Goal: Transaction & Acquisition: Purchase product/service

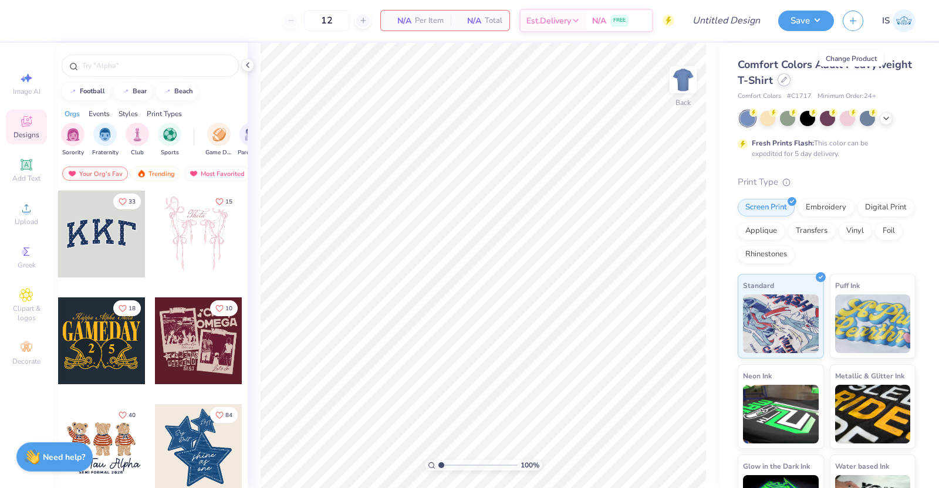
click at [791, 78] on div at bounding box center [784, 79] width 13 height 13
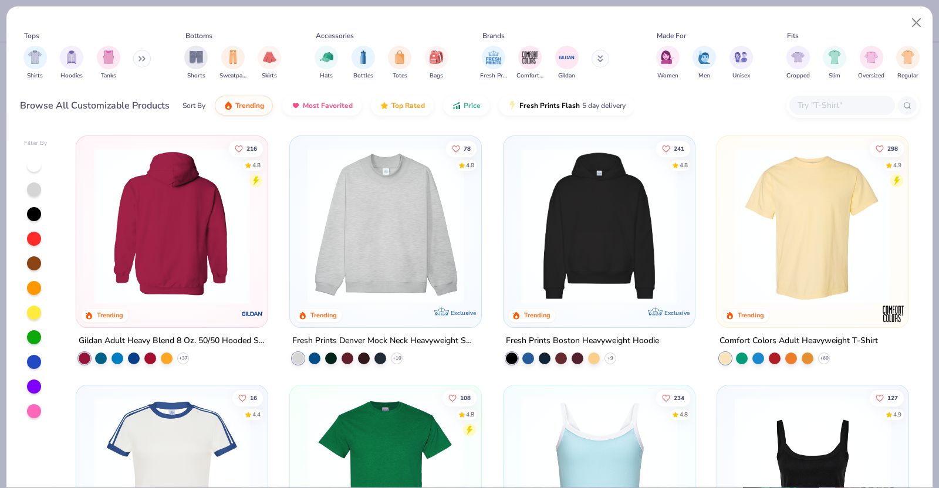
click at [212, 204] on img at bounding box center [172, 226] width 168 height 156
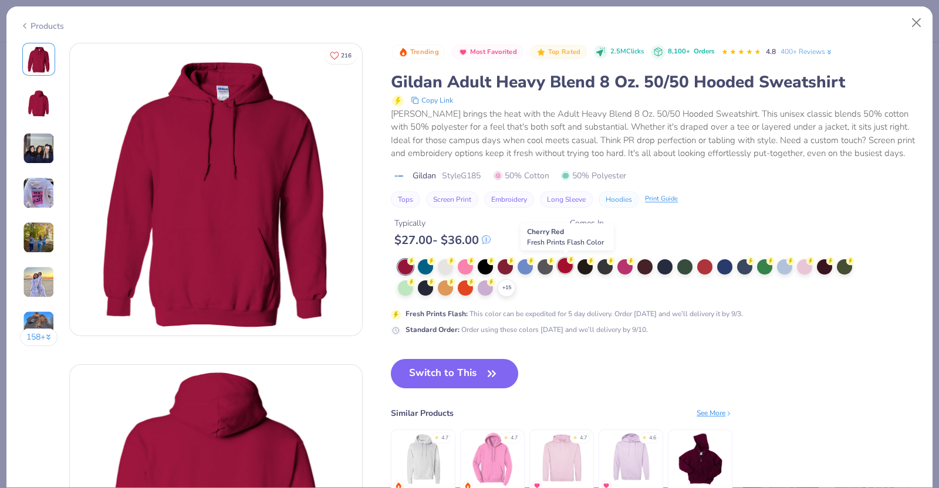
click at [570, 271] on div at bounding box center [565, 265] width 15 height 15
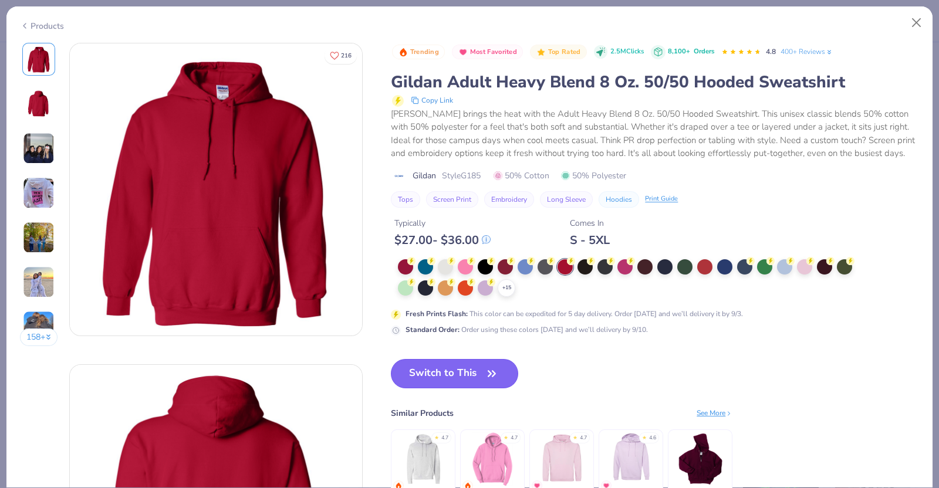
click at [461, 371] on button "Switch to This" at bounding box center [454, 373] width 127 height 29
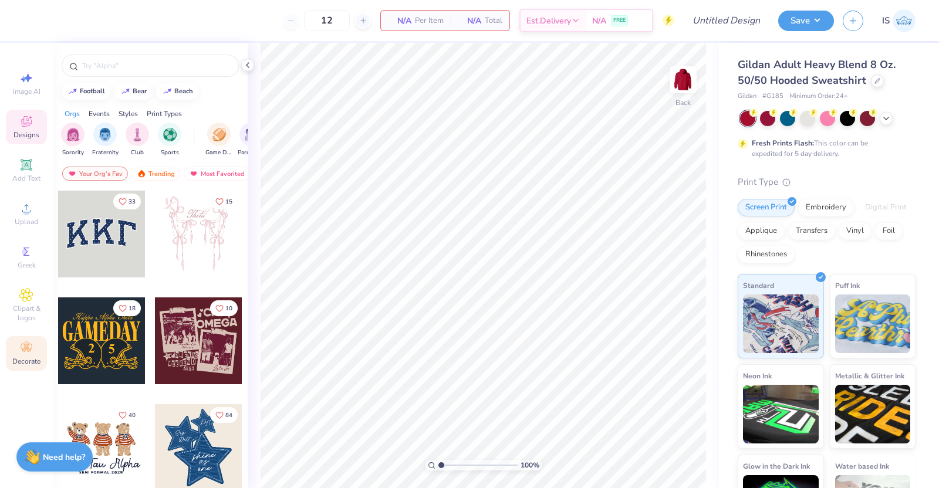
click at [41, 356] on div "Decorate" at bounding box center [26, 353] width 41 height 35
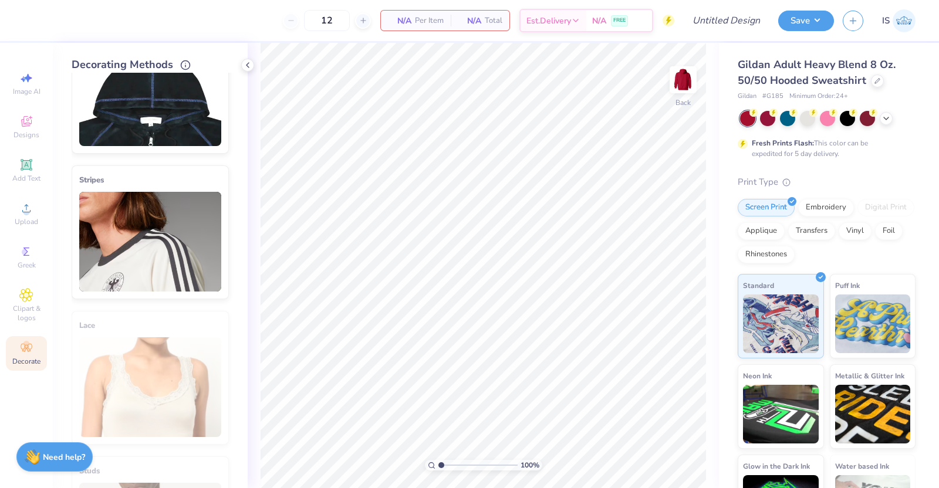
scroll to position [210, 0]
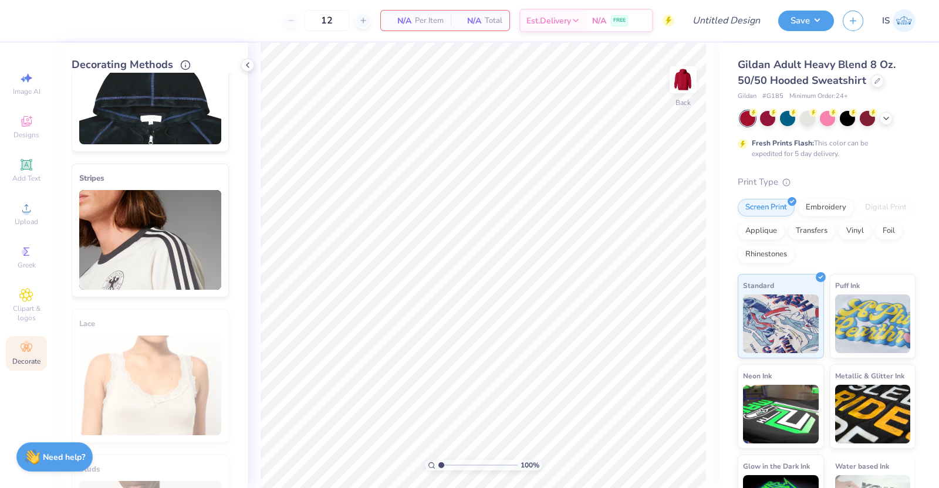
click at [157, 282] on img at bounding box center [150, 240] width 142 height 100
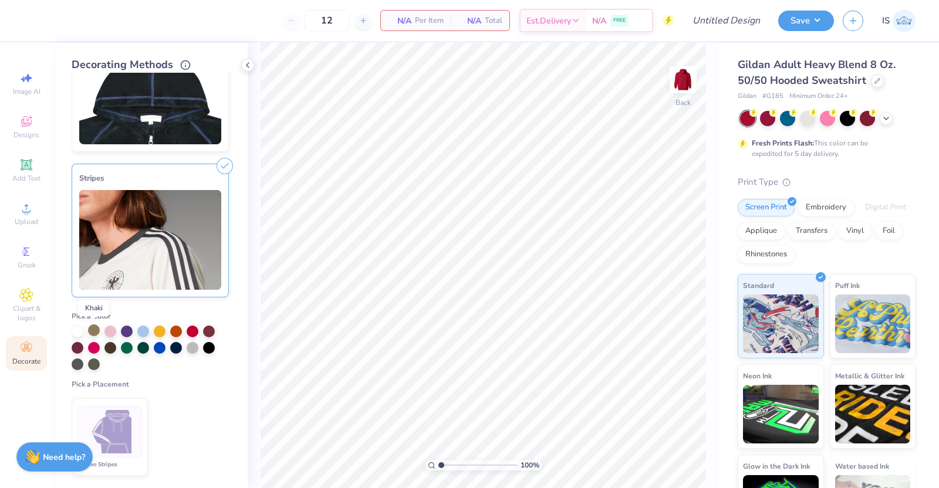
click at [88, 332] on div at bounding box center [94, 331] width 12 height 12
click at [99, 333] on div at bounding box center [94, 332] width 12 height 12
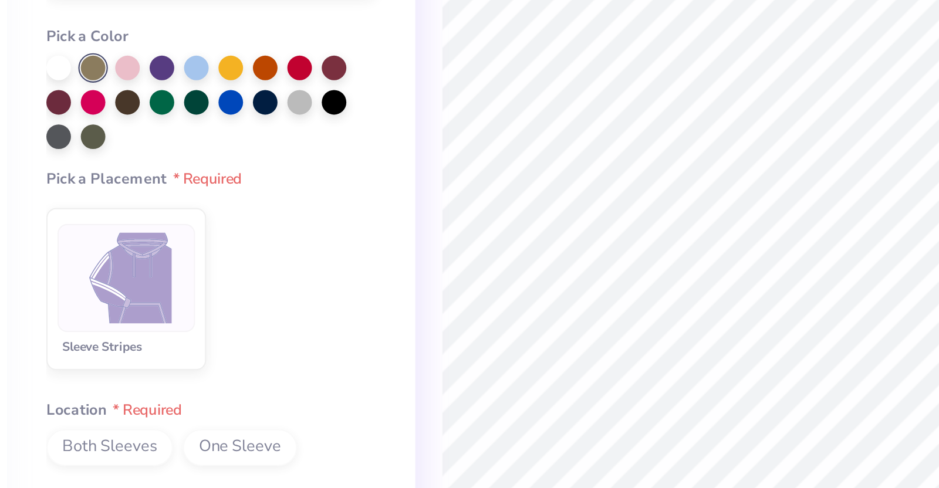
scroll to position [370, 0]
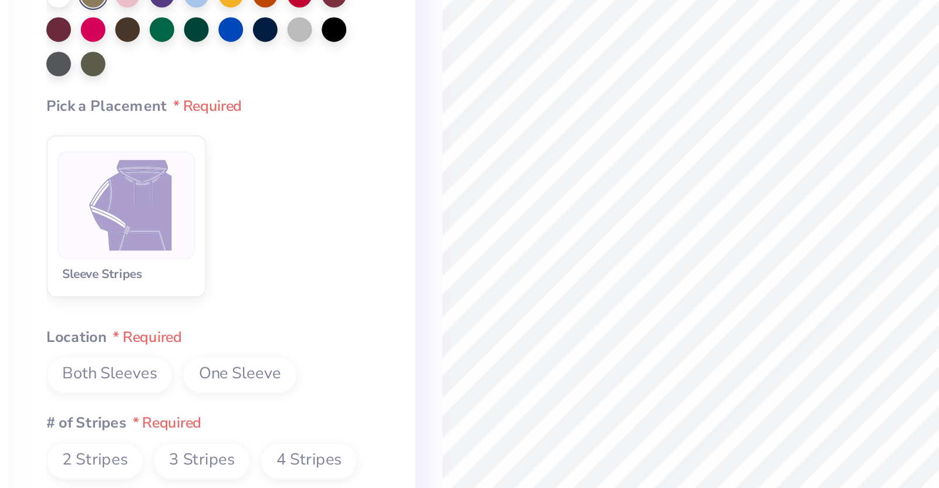
click at [120, 285] on img at bounding box center [110, 272] width 44 height 44
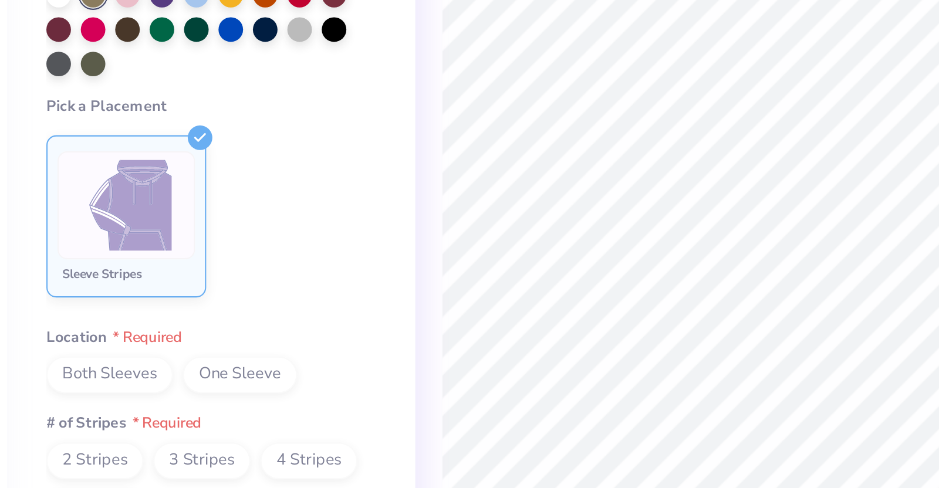
click at [117, 353] on span "Both Sleeves" at bounding box center [102, 353] width 60 height 18
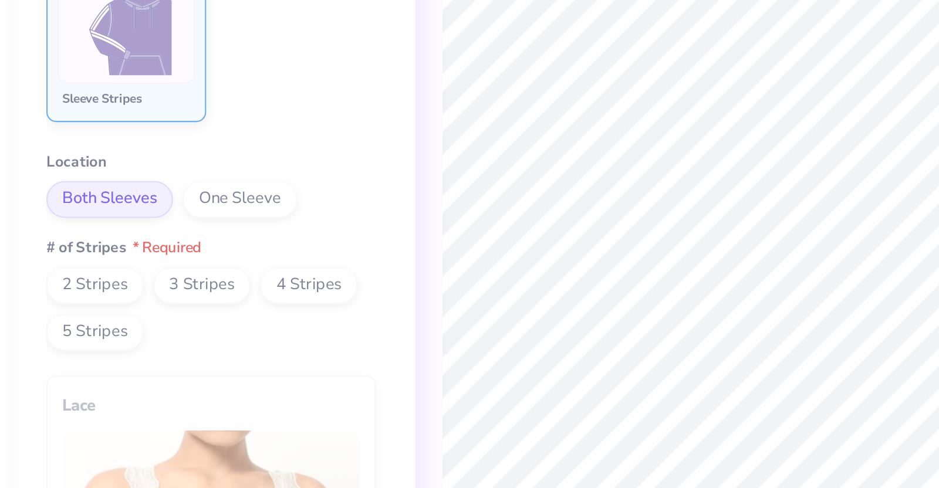
scroll to position [454, 0]
click at [103, 310] on span "2 Stripes" at bounding box center [95, 310] width 46 height 18
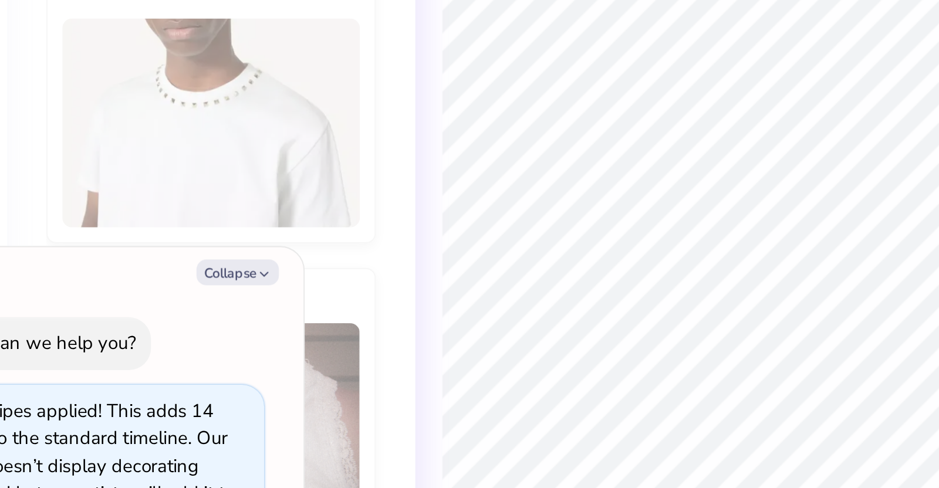
scroll to position [797, 0]
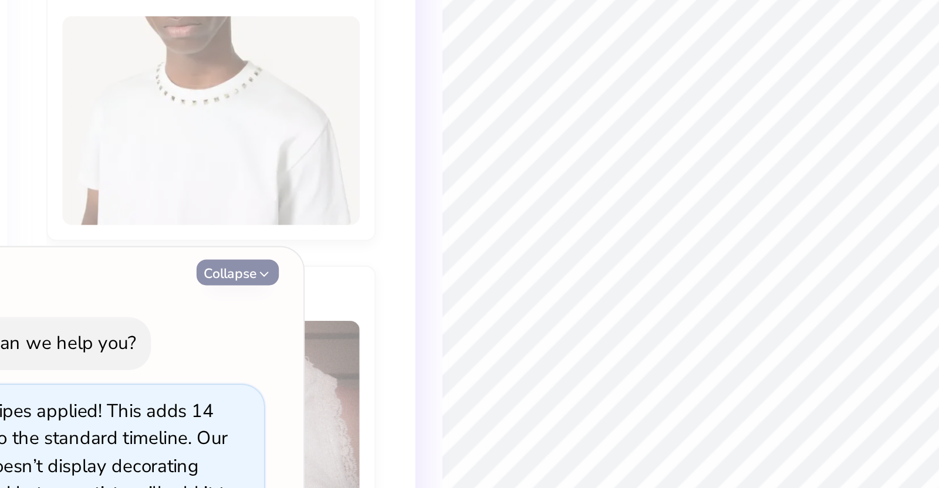
click at [174, 305] on icon "button" at bounding box center [175, 304] width 7 height 7
type textarea "x"
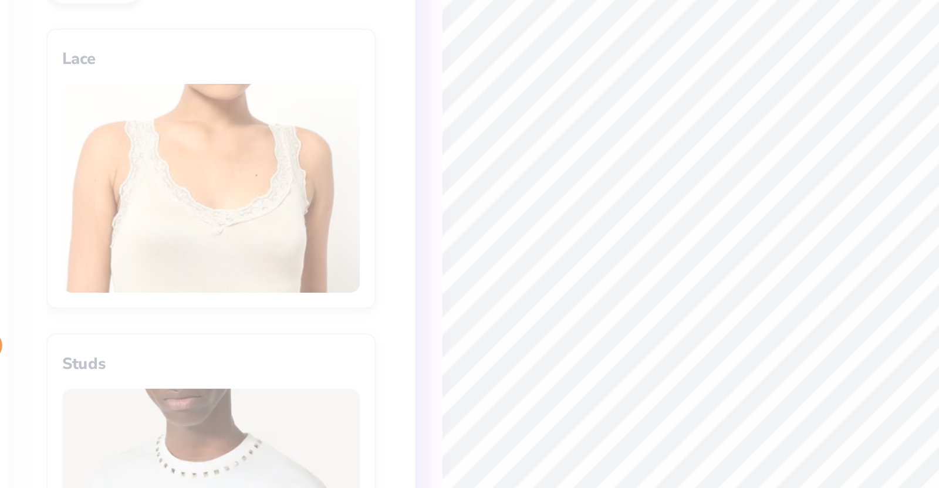
scroll to position [586, 0]
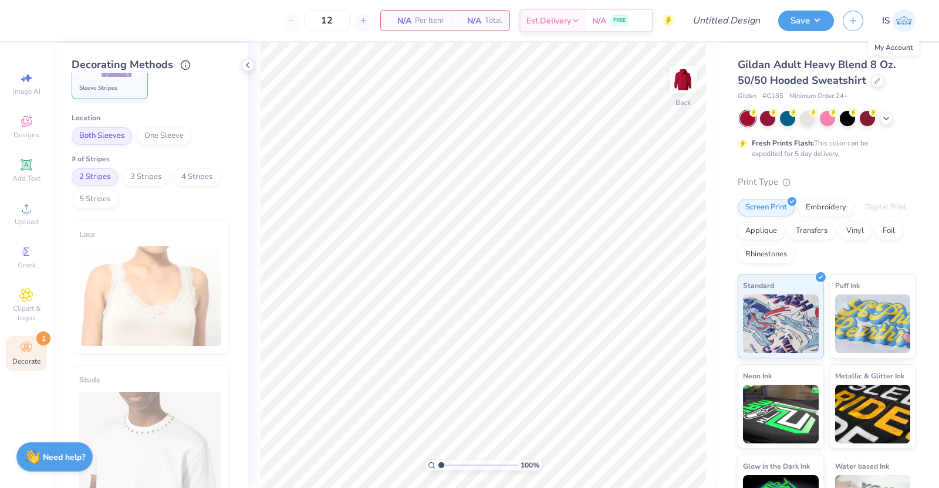
click at [893, 23] on img at bounding box center [904, 20] width 23 height 23
click at [905, 26] on img at bounding box center [904, 20] width 23 height 23
click at [893, 25] on img at bounding box center [904, 20] width 23 height 23
click at [883, 15] on span "IS" at bounding box center [886, 20] width 8 height 13
click at [872, 79] on div at bounding box center [877, 79] width 13 height 13
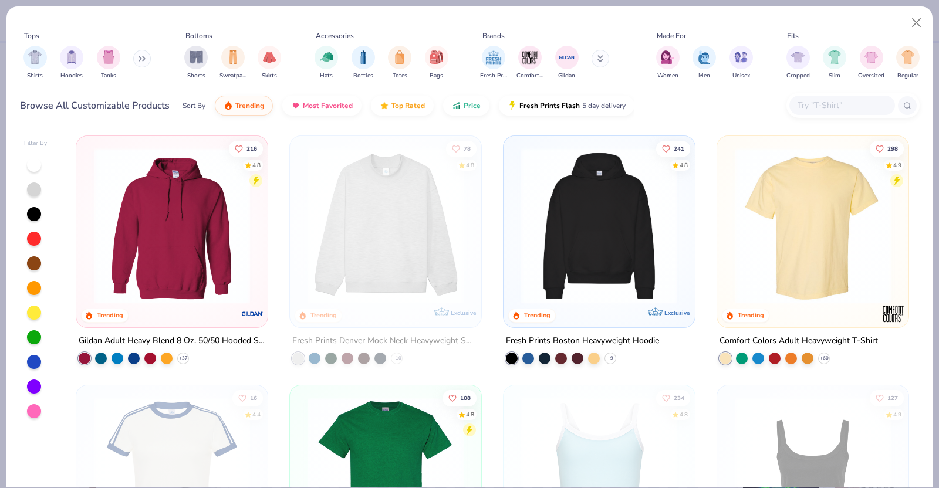
click at [853, 108] on input "text" at bounding box center [841, 105] width 90 height 13
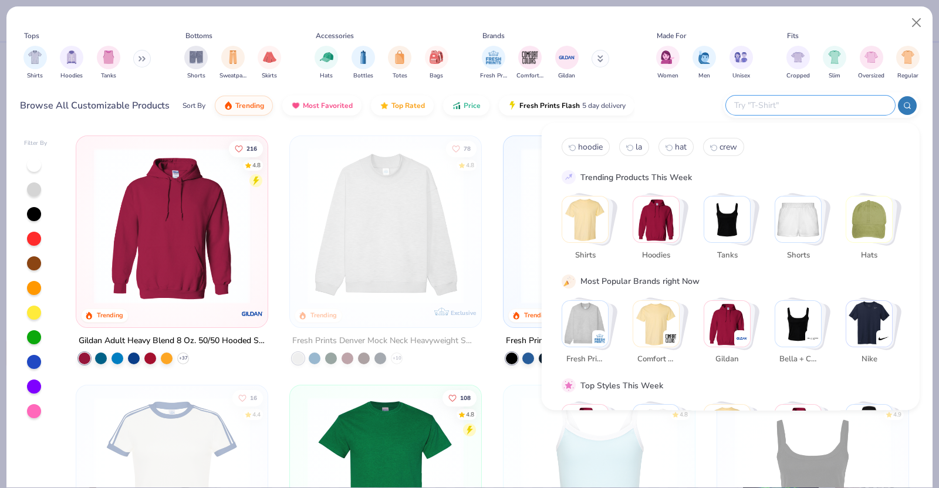
click at [815, 245] on div "Stack Card Button Shorts" at bounding box center [804, 220] width 56 height 56
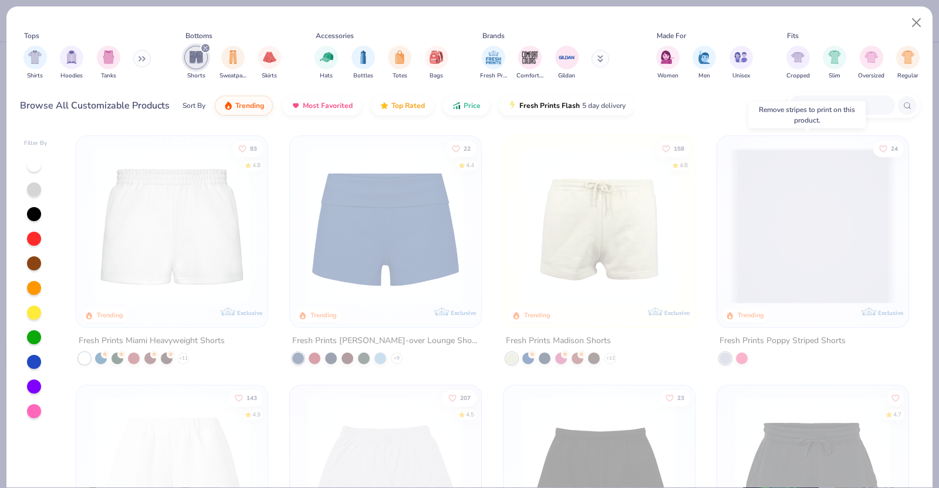
click at [782, 151] on span at bounding box center [813, 226] width 168 height 156
click at [913, 25] on button "Close" at bounding box center [917, 23] width 22 height 22
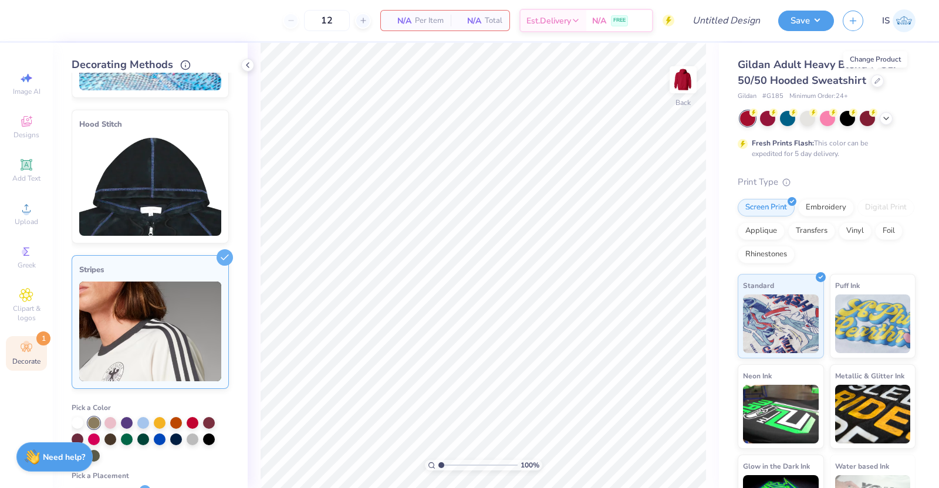
scroll to position [96, 0]
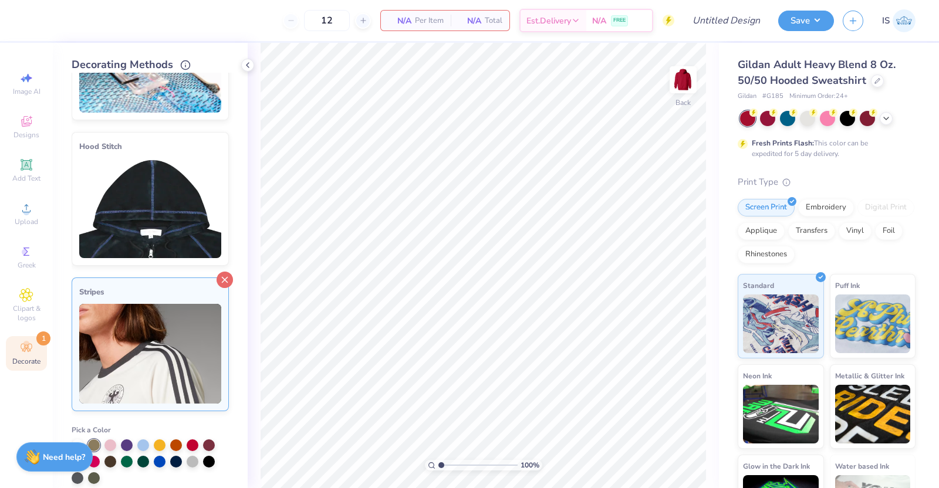
click at [222, 281] on line at bounding box center [224, 280] width 5 height 5
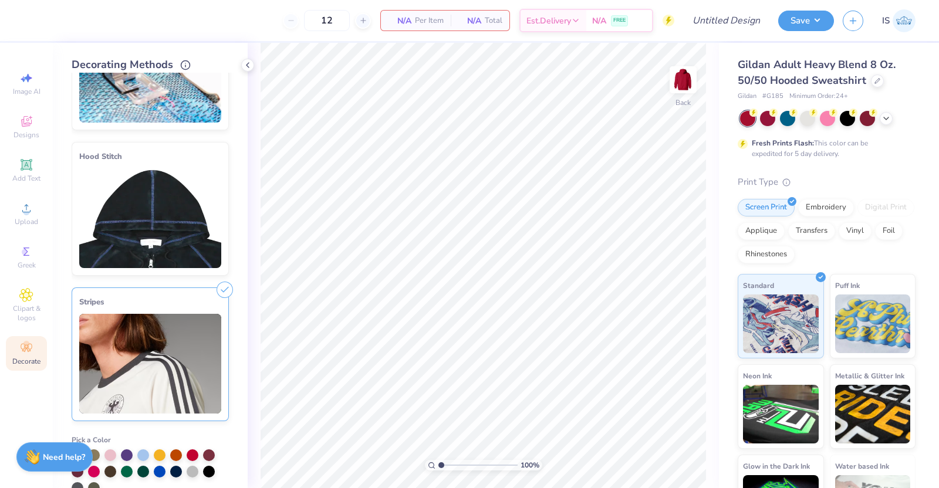
scroll to position [0, 0]
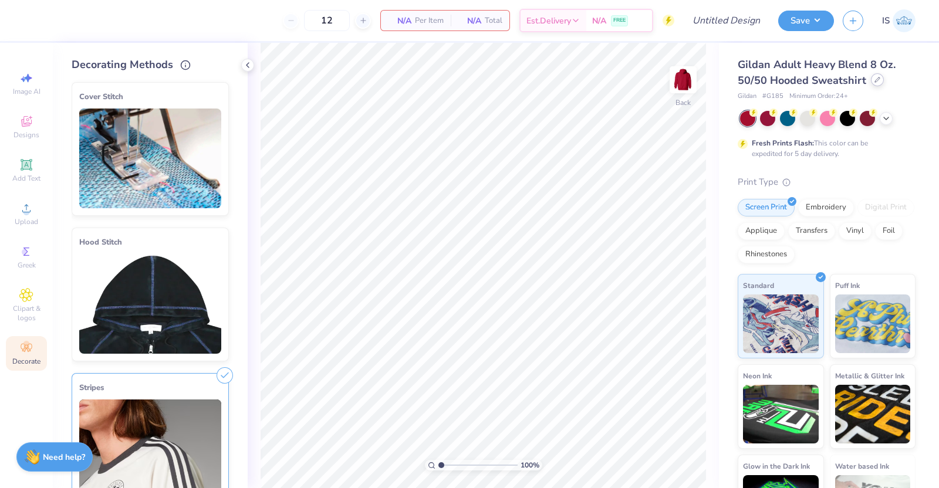
click at [871, 80] on div at bounding box center [877, 79] width 13 height 13
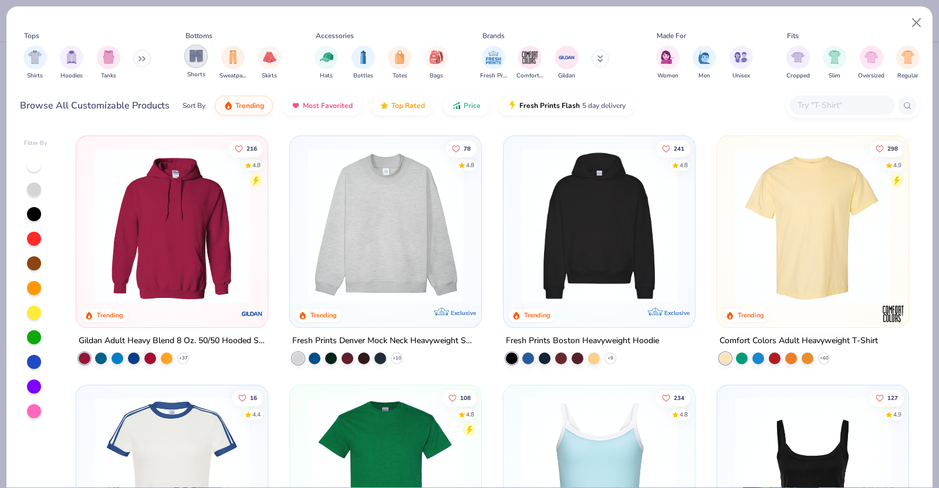
click at [197, 65] on div "filter for Shorts" at bounding box center [195, 56] width 23 height 23
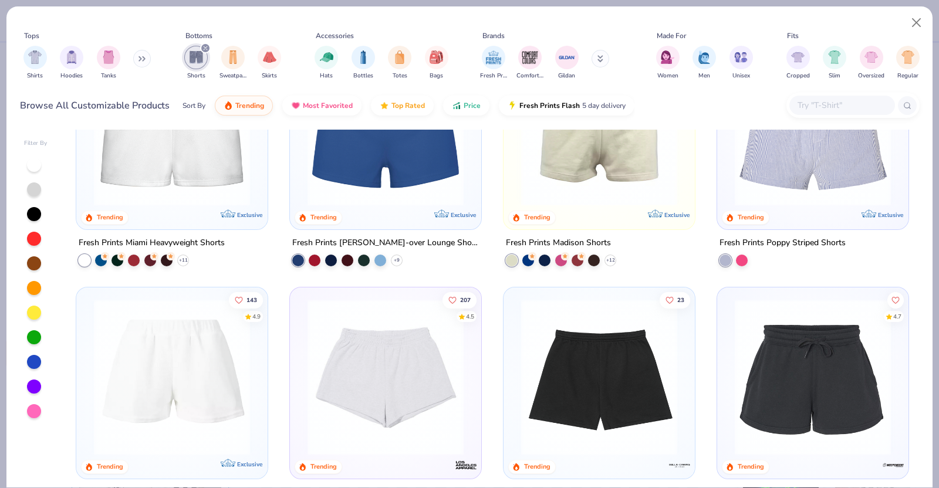
scroll to position [97, 0]
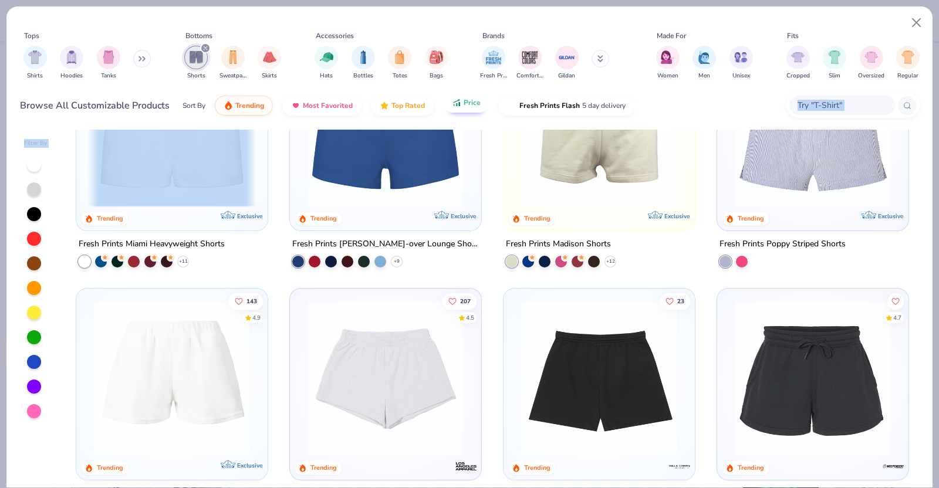
drag, startPoint x: 481, startPoint y: 264, endPoint x: 472, endPoint y: 106, distance: 158.1
click at [472, 106] on div "Tops Shirts Hoodies Tanks Bottoms Shorts Sweatpants Skirts Accessories Hats Bot…" at bounding box center [469, 247] width 927 height 482
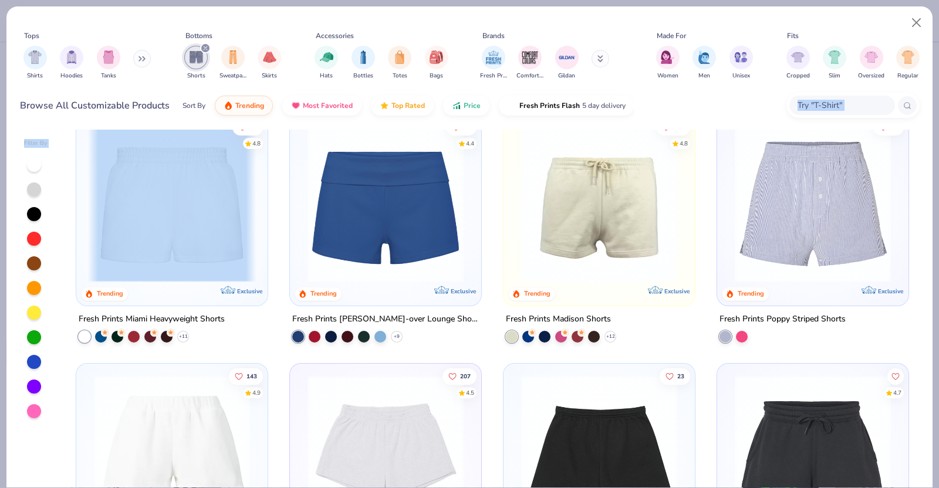
scroll to position [21, 0]
click at [482, 108] on button "Price" at bounding box center [466, 103] width 46 height 20
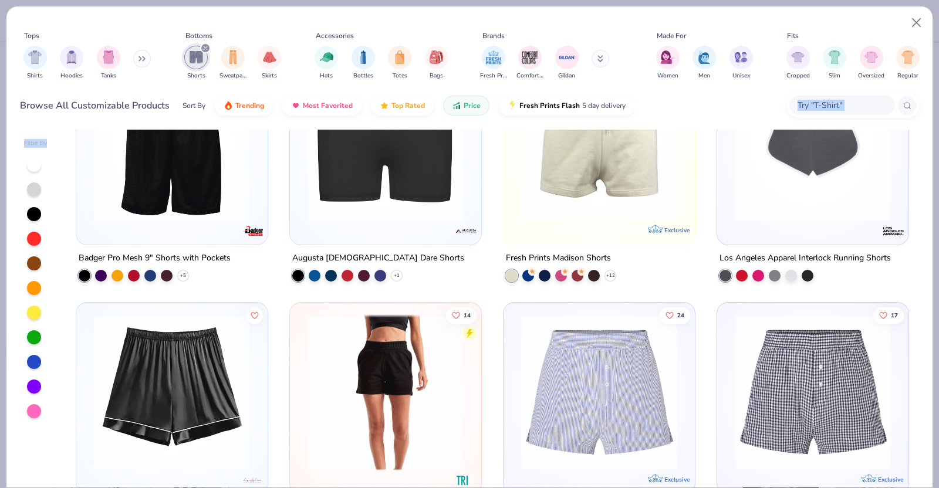
scroll to position [0, 0]
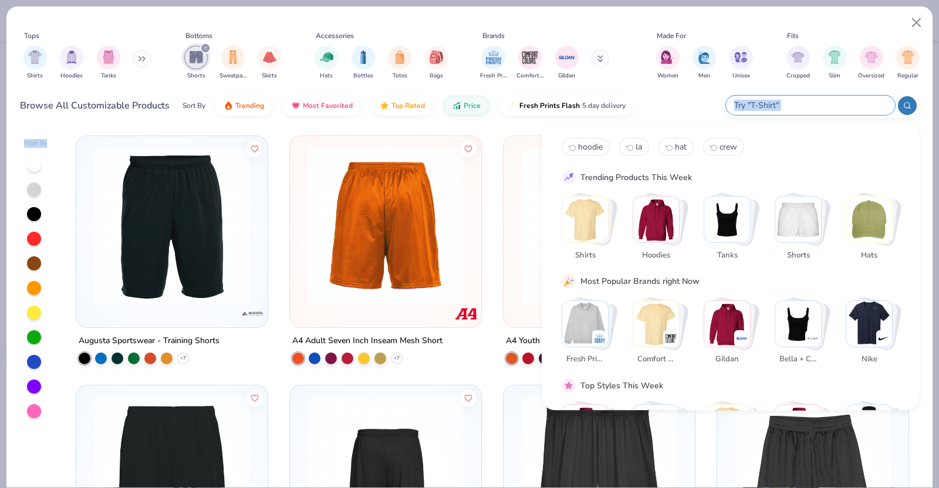
click at [849, 103] on input "text" at bounding box center [810, 105] width 154 height 13
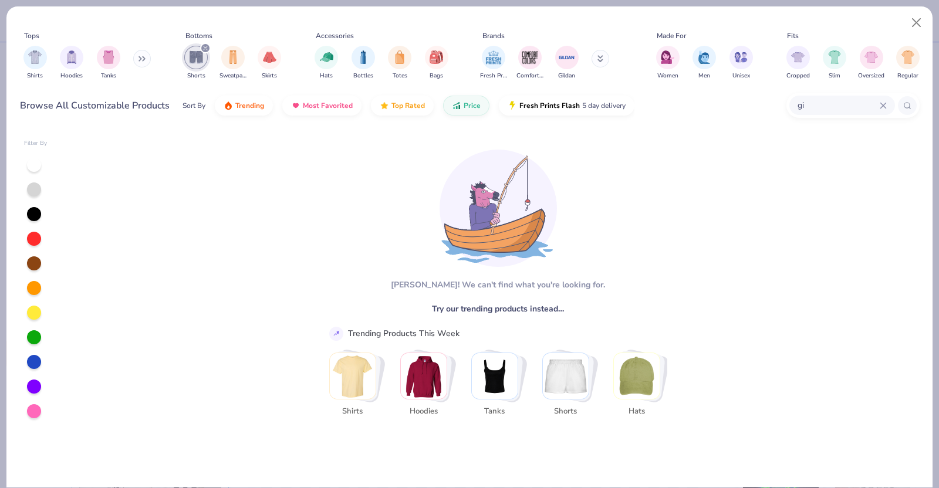
type input "g"
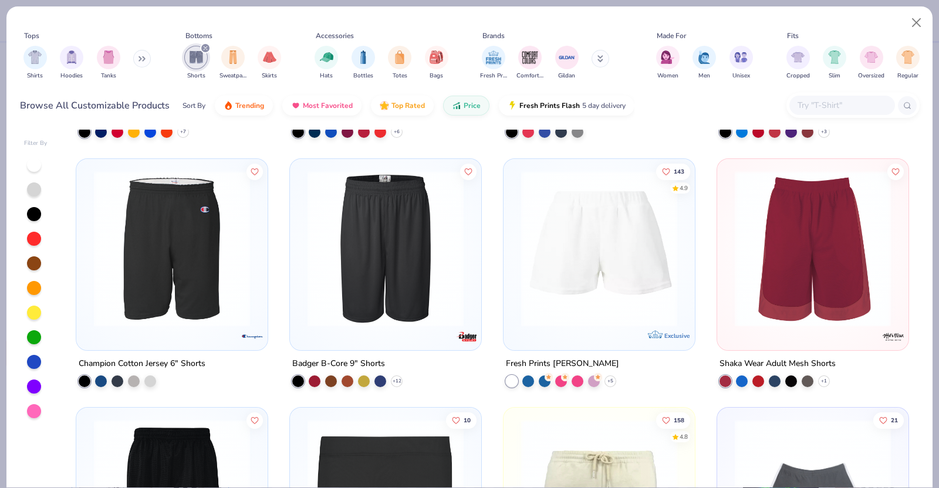
scroll to position [477, 0]
click at [597, 298] on div at bounding box center [598, 248] width 503 height 156
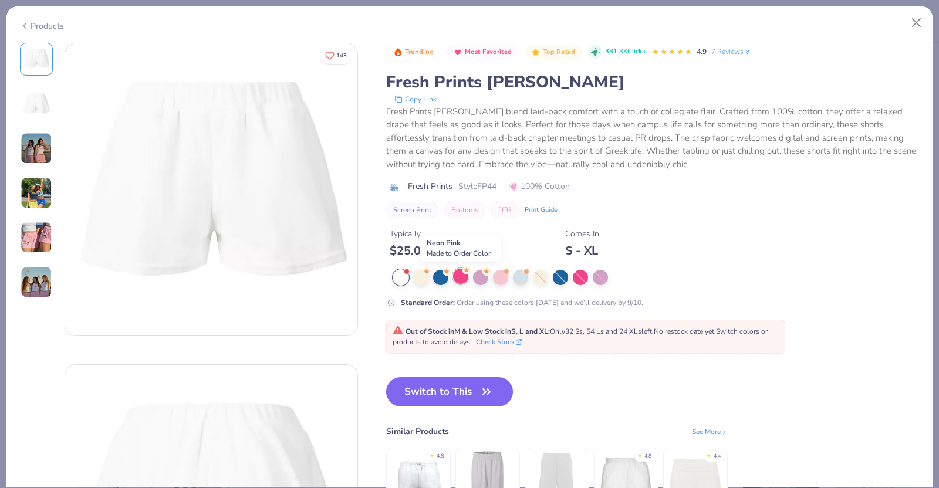
click at [431, 273] on circle at bounding box center [427, 272] width 8 height 8
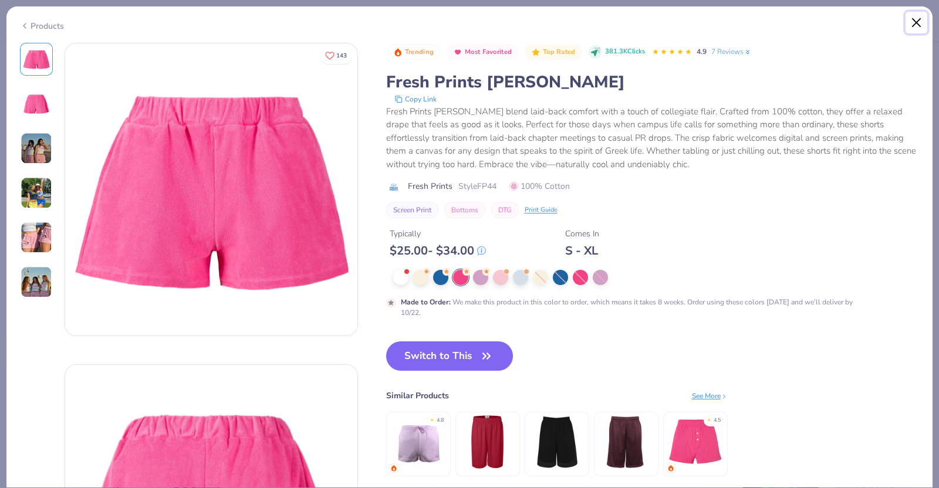
click at [918, 29] on button "Close" at bounding box center [917, 23] width 22 height 22
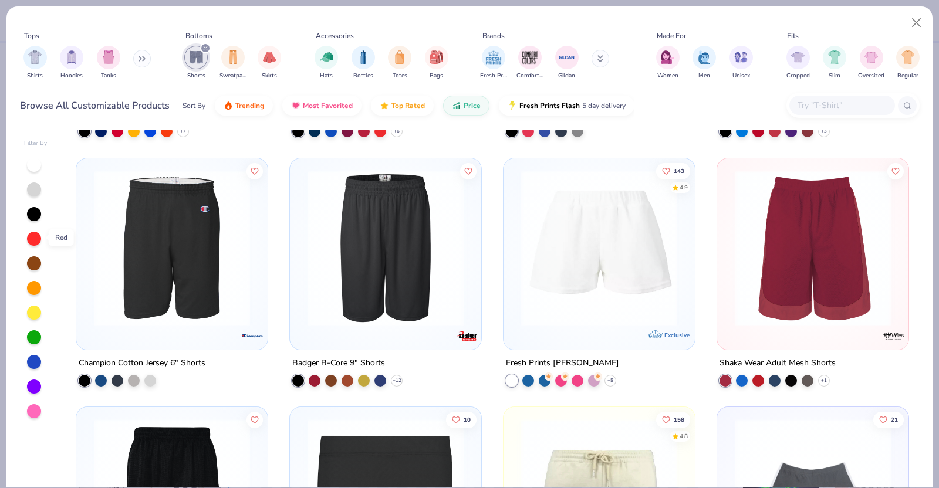
click at [29, 240] on div at bounding box center [34, 239] width 14 height 14
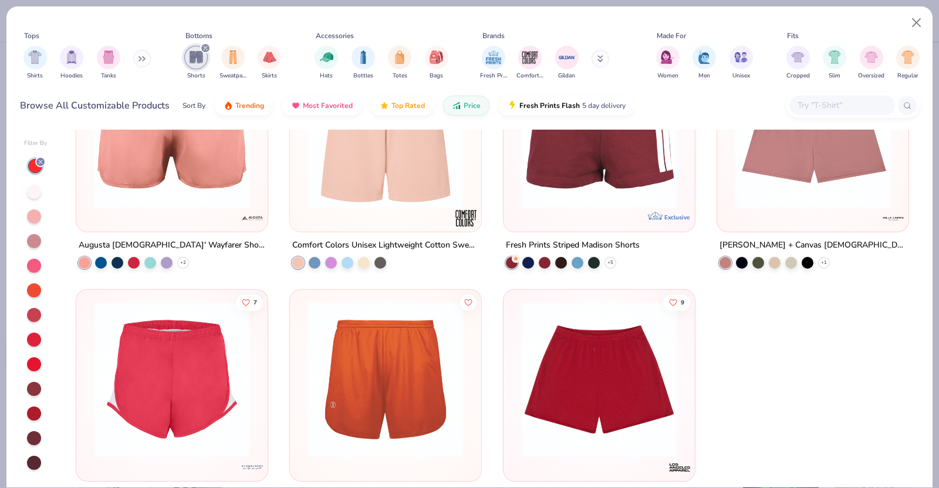
scroll to position [1392, 0]
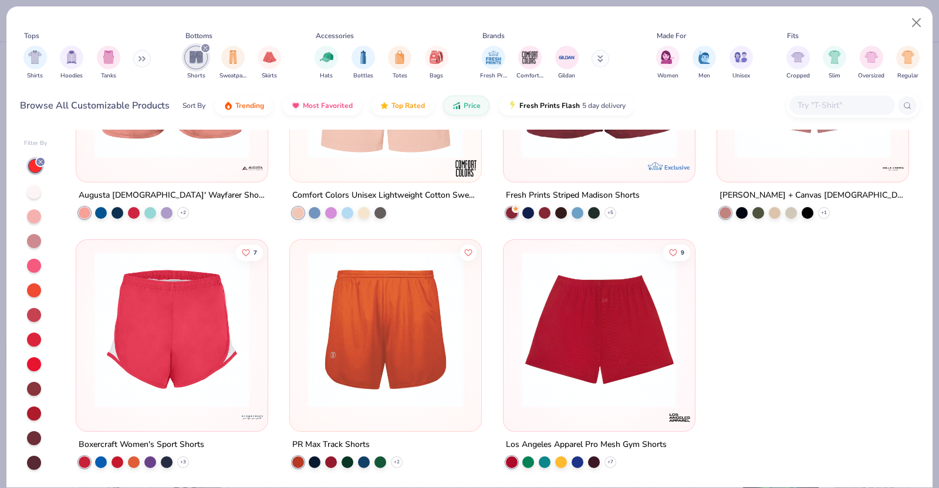
click at [593, 326] on div at bounding box center [598, 329] width 503 height 156
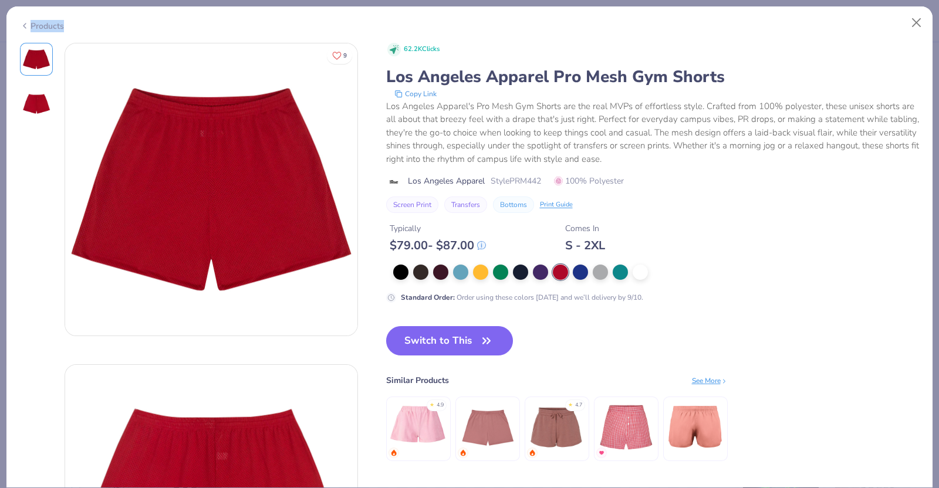
drag, startPoint x: 921, startPoint y: 33, endPoint x: 913, endPoint y: 9, distance: 26.2
click at [913, 9] on div "Products" at bounding box center [469, 21] width 926 height 31
click at [915, 16] on button "Close" at bounding box center [917, 23] width 22 height 22
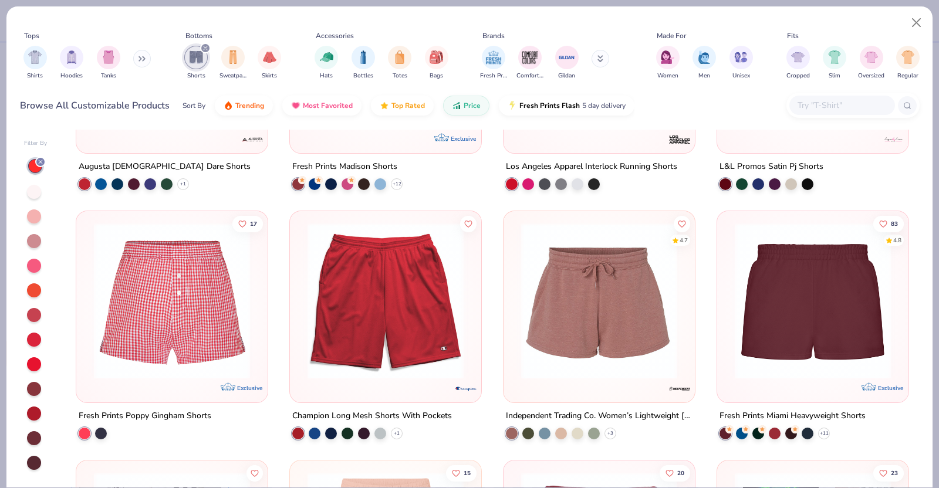
scroll to position [917, 0]
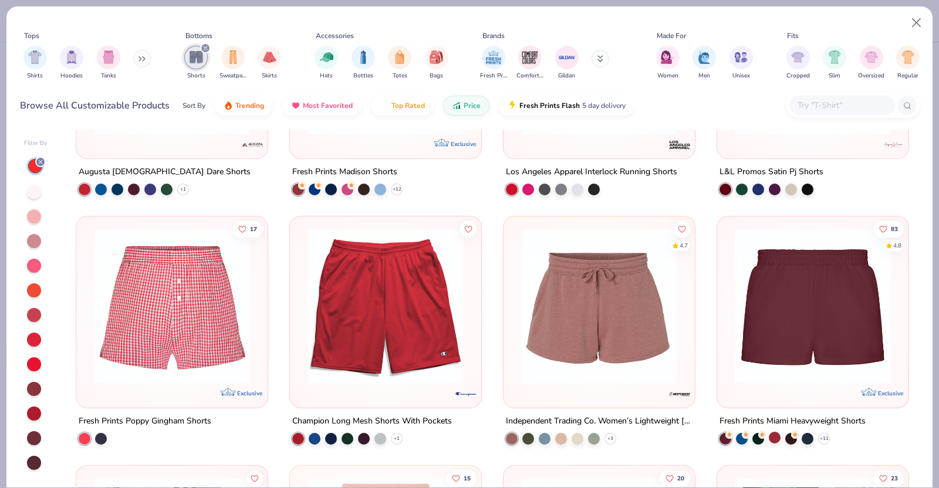
click at [769, 433] on div at bounding box center [775, 438] width 12 height 12
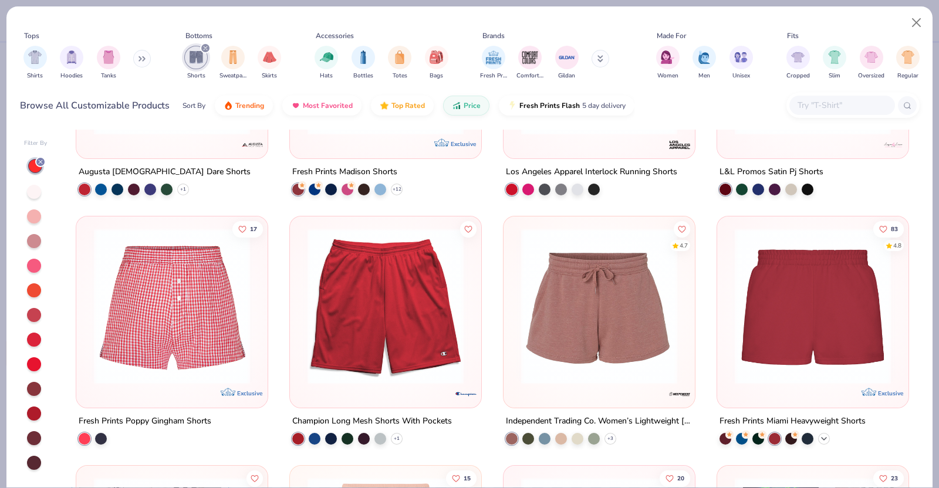
click at [819, 440] on icon at bounding box center [823, 438] width 9 height 9
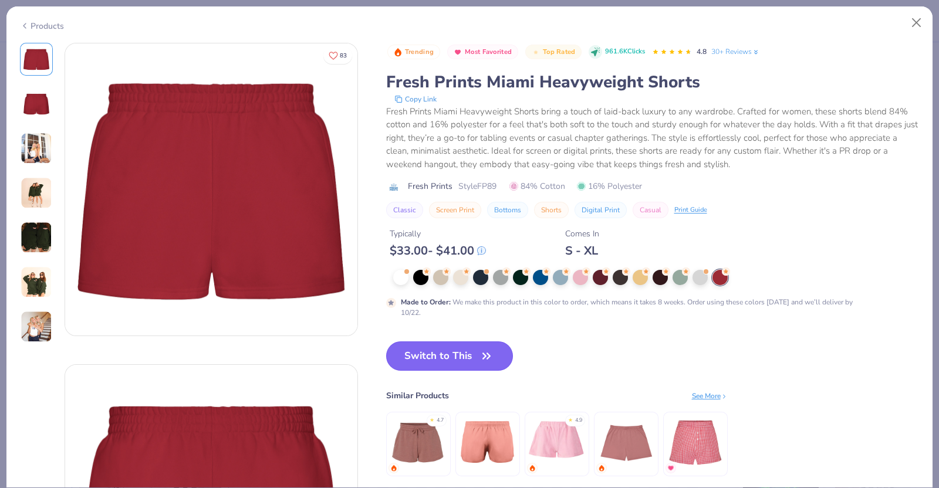
click at [478, 353] on button "Switch to This" at bounding box center [449, 356] width 127 height 29
type input "50"
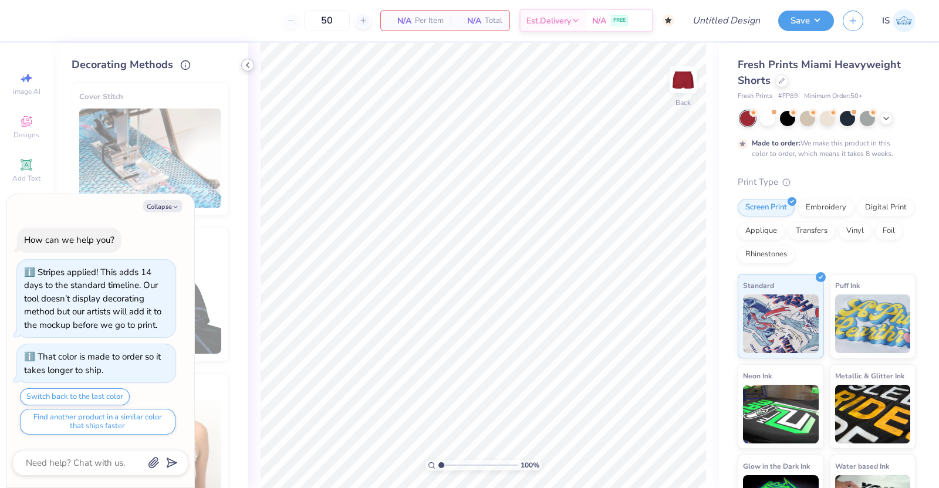
click at [253, 66] on div at bounding box center [247, 65] width 13 height 13
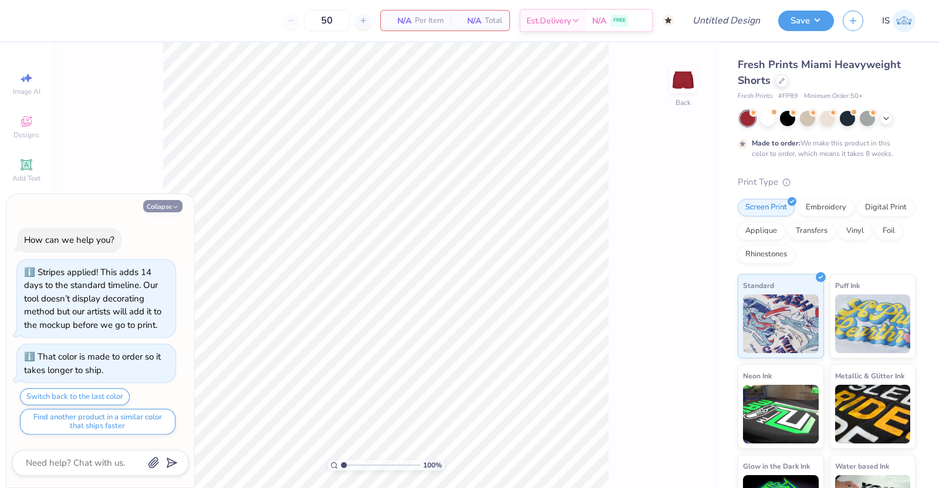
click at [178, 211] on button "Collapse" at bounding box center [162, 206] width 39 height 12
type textarea "x"
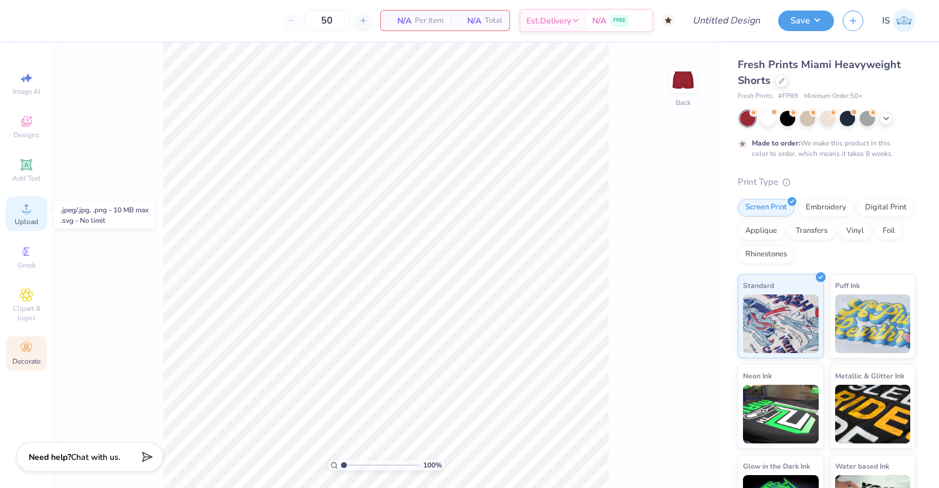
click at [35, 228] on div "Upload" at bounding box center [26, 214] width 41 height 35
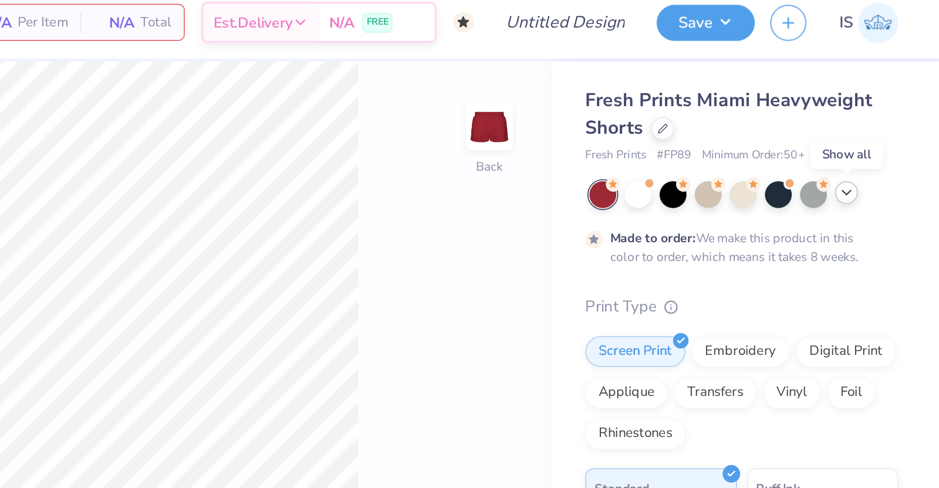
click at [887, 121] on icon at bounding box center [886, 117] width 9 height 9
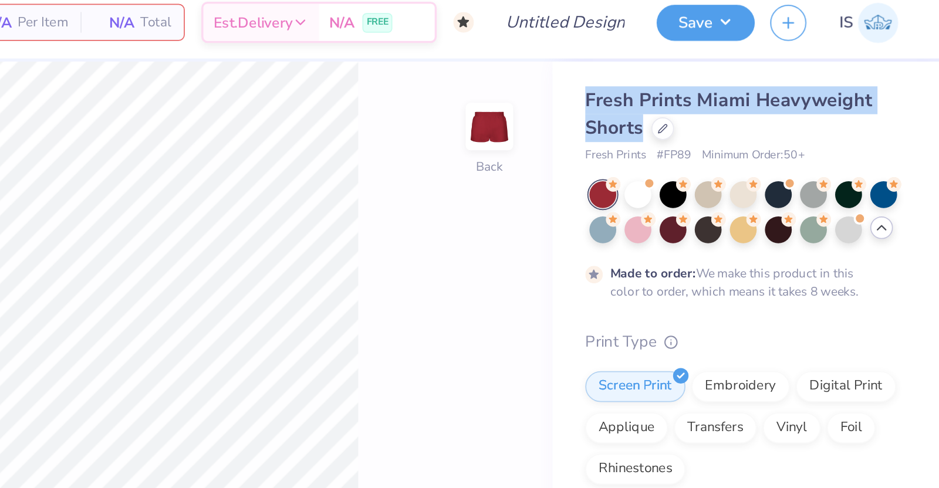
drag, startPoint x: 771, startPoint y: 79, endPoint x: 740, endPoint y: 63, distance: 35.4
click at [740, 63] on div "Fresh Prints Miami Heavyweight Shorts" at bounding box center [827, 73] width 178 height 32
copy span "Fresh Prints Miami Heavyweight Shorts"
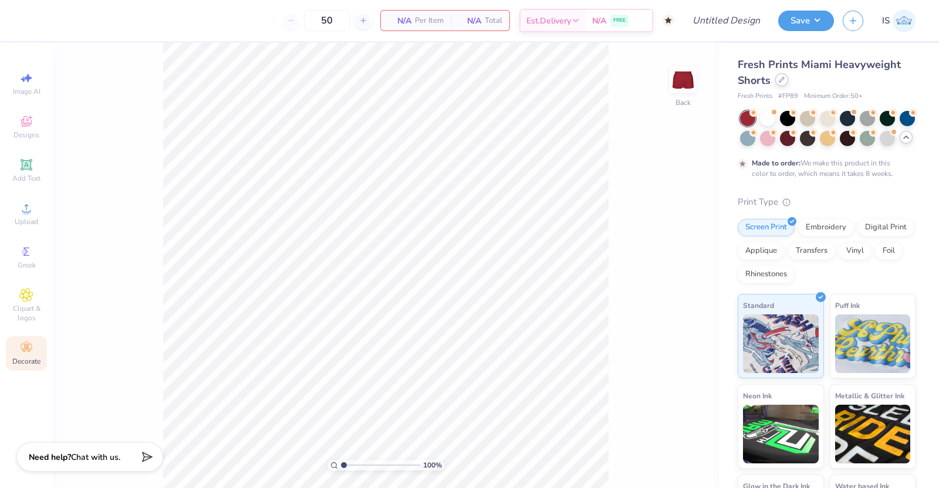
click at [777, 80] on div at bounding box center [781, 79] width 13 height 13
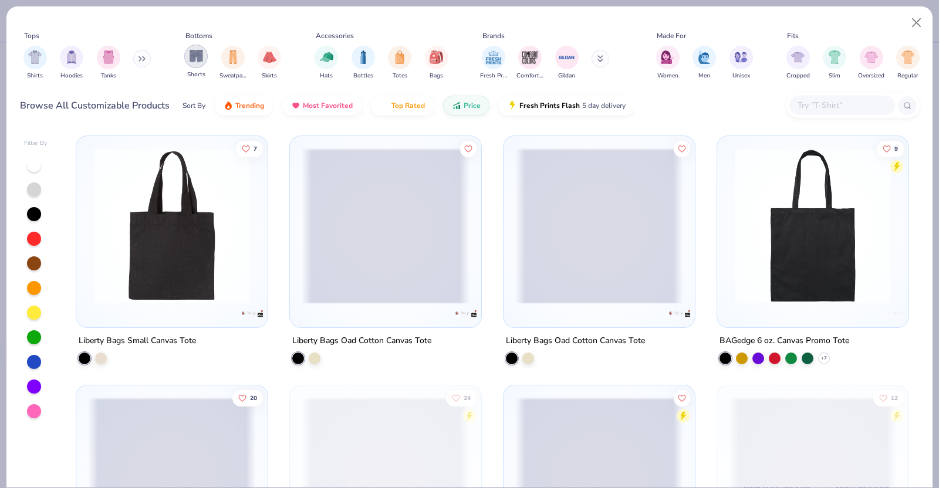
click at [201, 60] on img "filter for Shorts" at bounding box center [196, 55] width 13 height 13
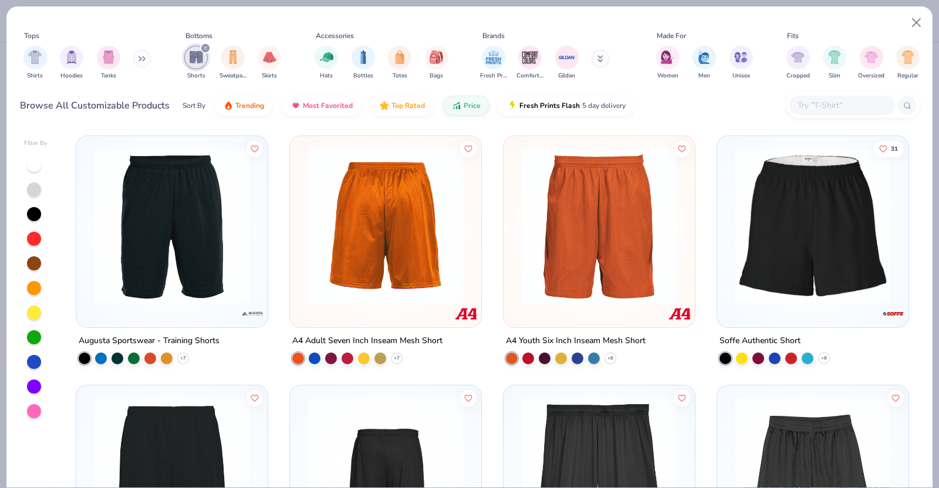
click at [823, 104] on input "text" at bounding box center [841, 105] width 90 height 13
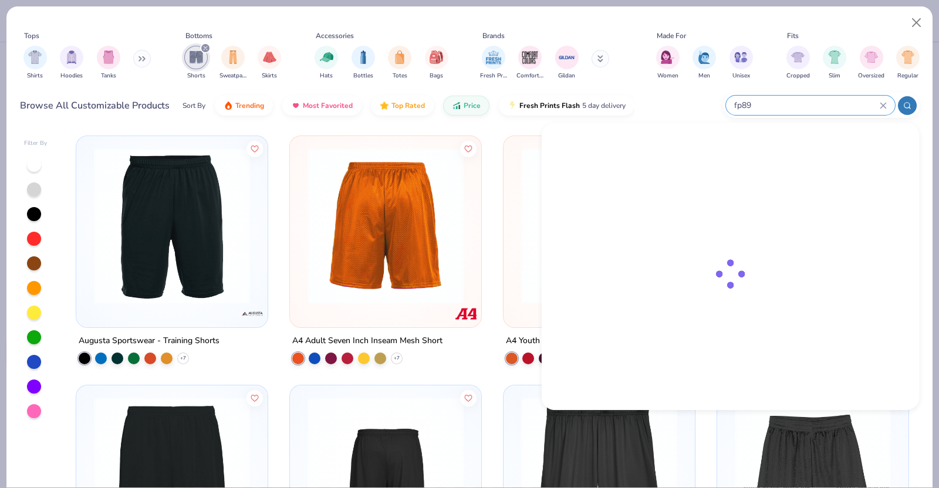
type input "fp89"
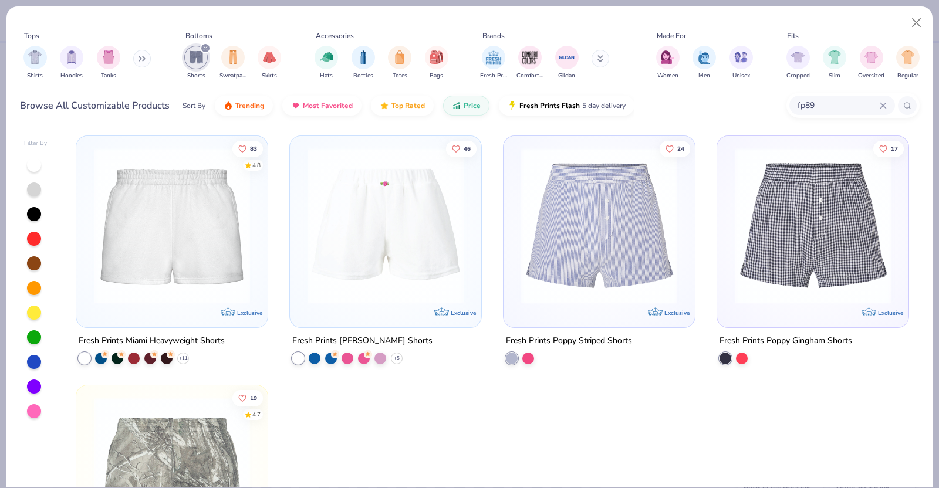
click at [209, 222] on img at bounding box center [172, 226] width 168 height 156
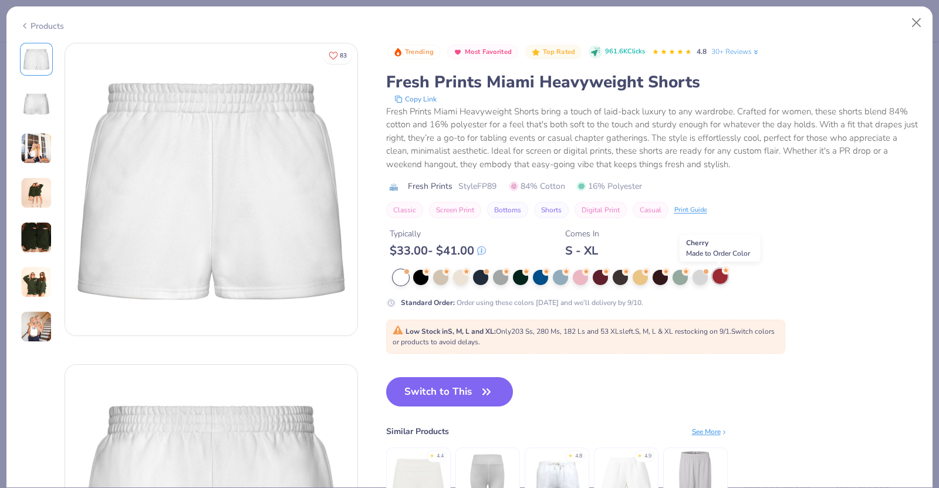
click at [721, 282] on div at bounding box center [720, 276] width 15 height 15
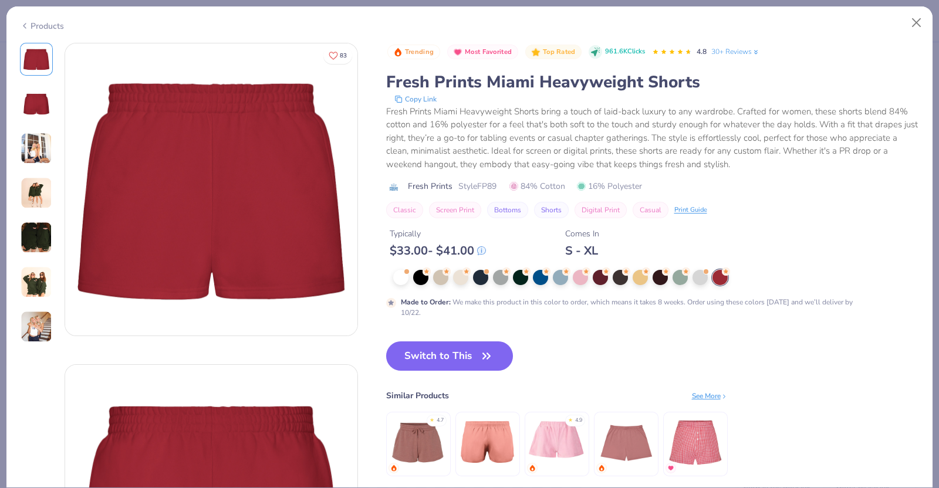
click at [421, 99] on button "Copy Link" at bounding box center [415, 99] width 49 height 12
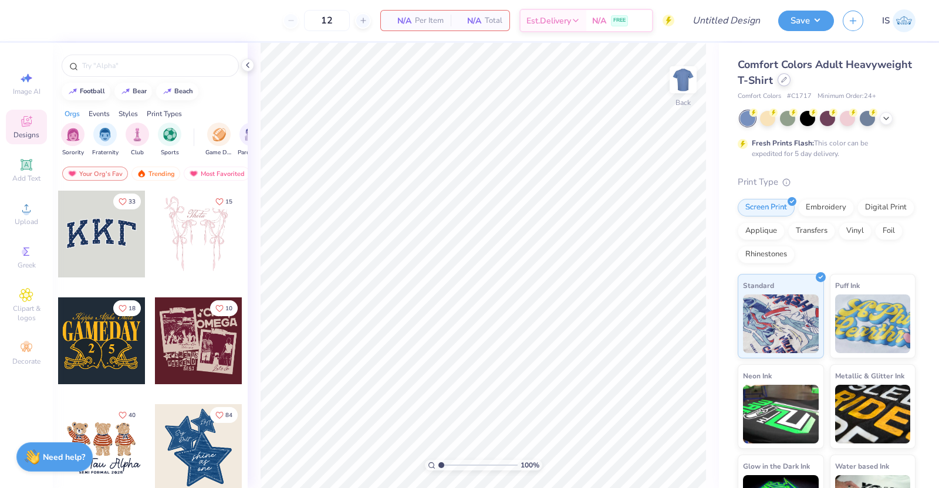
click at [791, 77] on div at bounding box center [784, 79] width 13 height 13
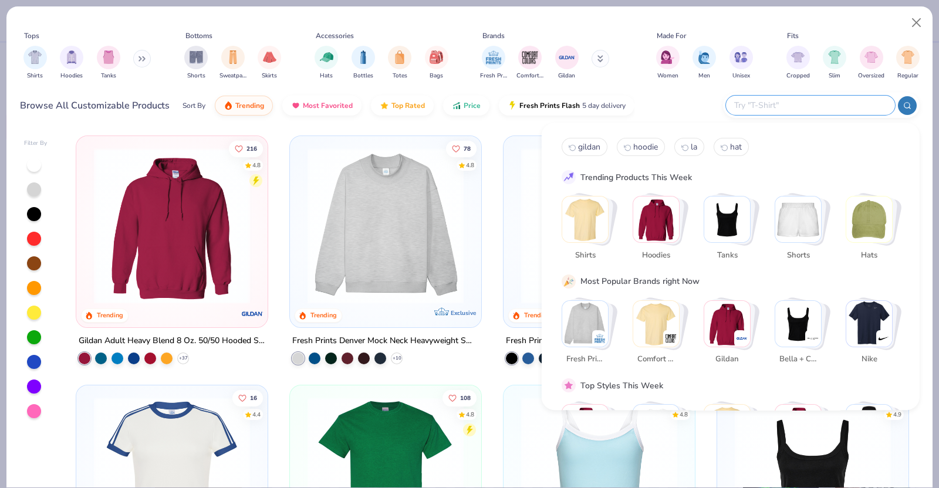
click at [822, 109] on input "text" at bounding box center [810, 105] width 154 height 13
click at [663, 220] on img "Stack Card Button Hoodies" at bounding box center [656, 220] width 46 height 46
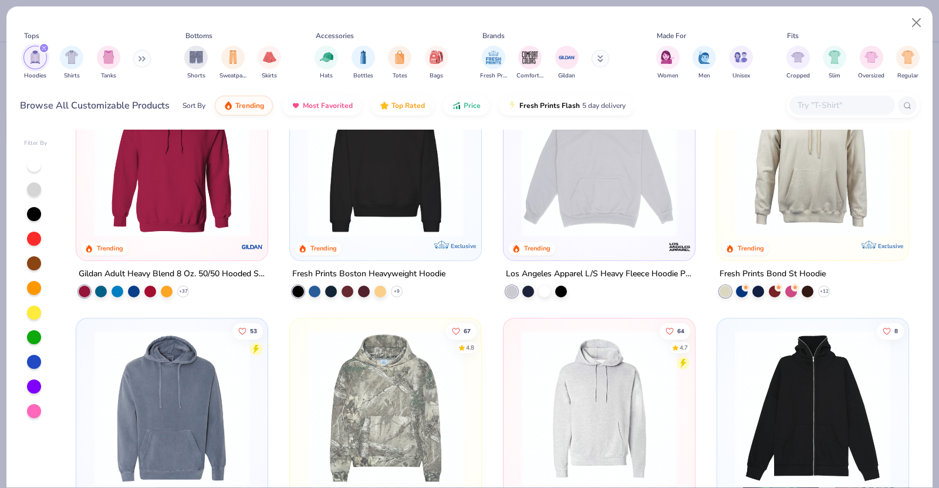
scroll to position [63, 0]
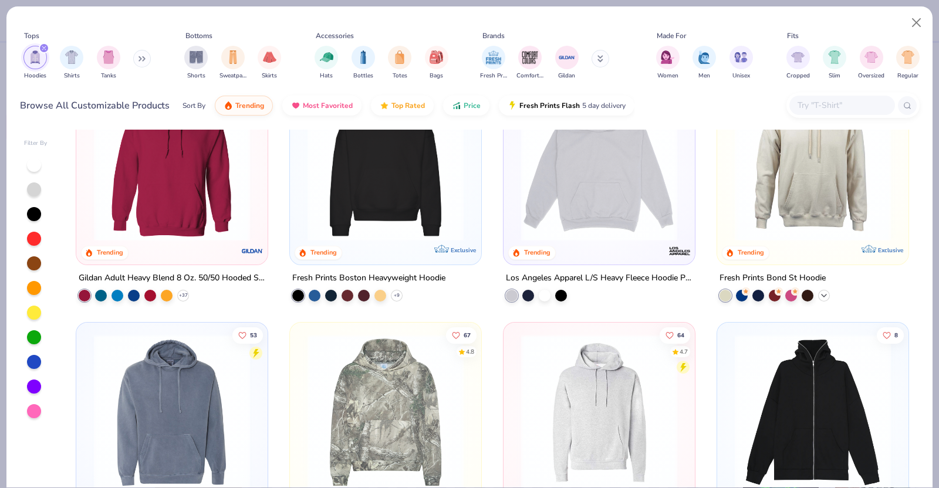
click at [819, 292] on icon at bounding box center [823, 295] width 9 height 9
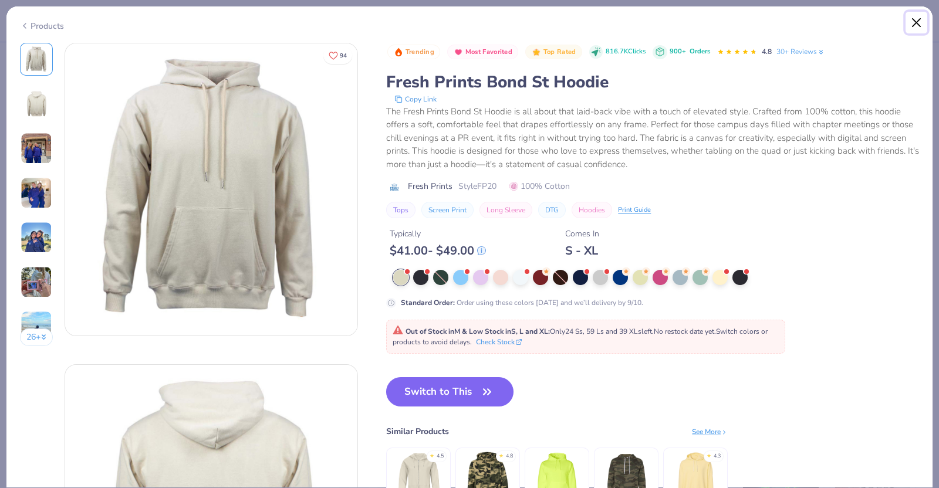
click at [920, 21] on button "Close" at bounding box center [917, 23] width 22 height 22
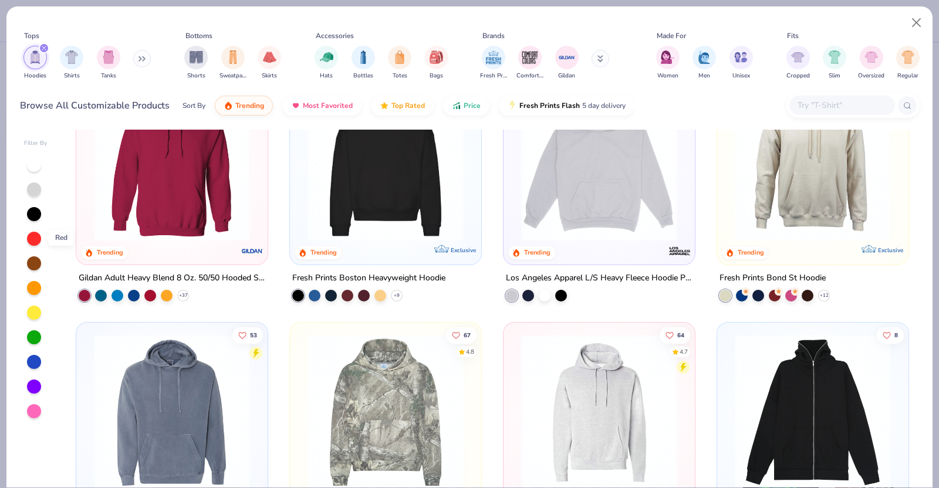
click at [41, 237] on div at bounding box center [33, 238] width 15 height 15
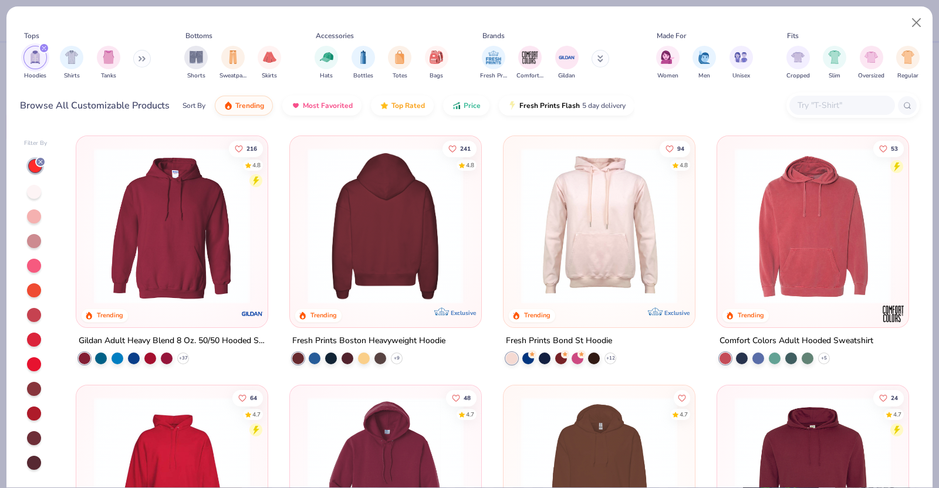
click at [414, 254] on img at bounding box center [386, 226] width 168 height 156
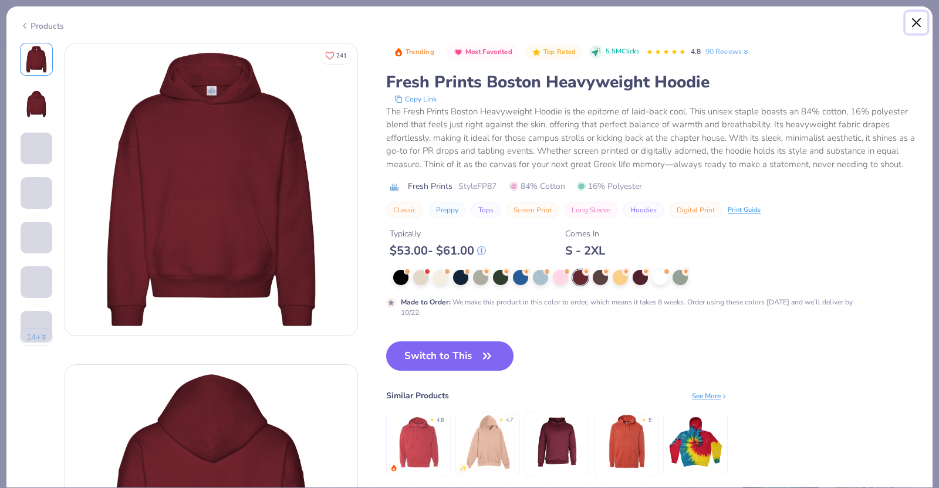
click at [916, 25] on button "Close" at bounding box center [917, 23] width 22 height 22
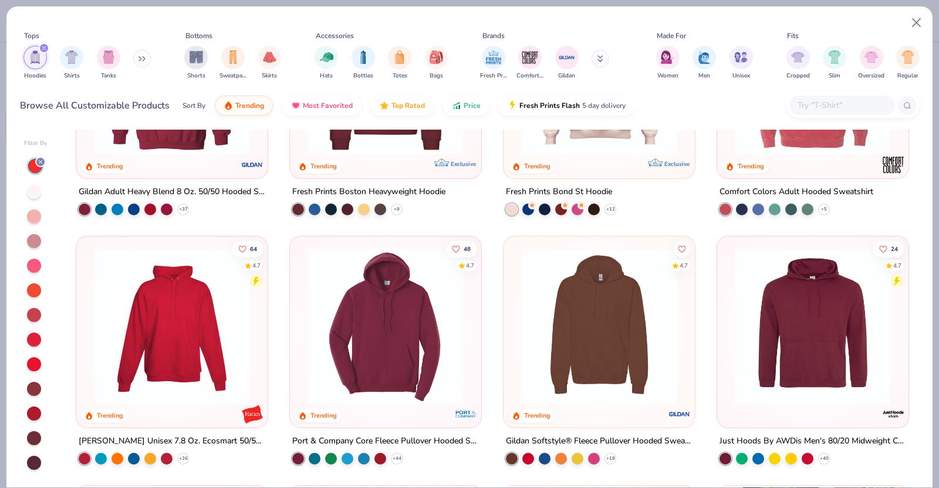
scroll to position [149, 0]
click at [79, 457] on div at bounding box center [85, 459] width 12 height 12
click at [150, 403] on div at bounding box center [172, 329] width 180 height 174
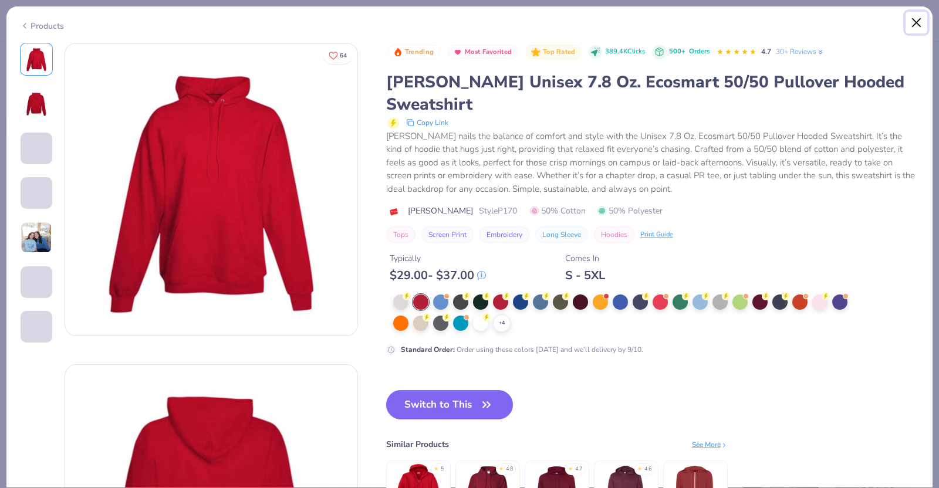
click at [915, 19] on button "Close" at bounding box center [917, 23] width 22 height 22
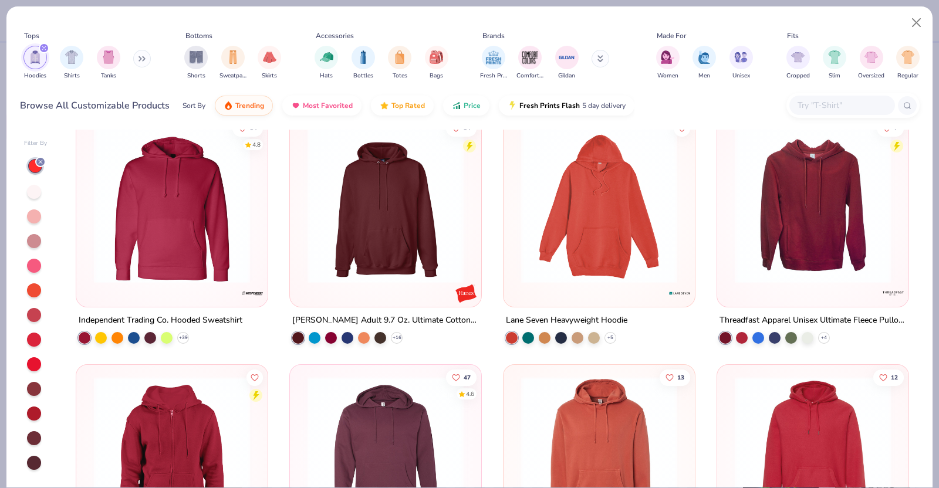
scroll to position [1018, 0]
drag, startPoint x: 529, startPoint y: 349, endPoint x: 475, endPoint y: 340, distance: 54.7
click at [475, 340] on div "[PERSON_NAME] Adult 9.7 Oz. Ultimate Cotton 90/10 Pullover Hood + 16" at bounding box center [385, 328] width 193 height 31
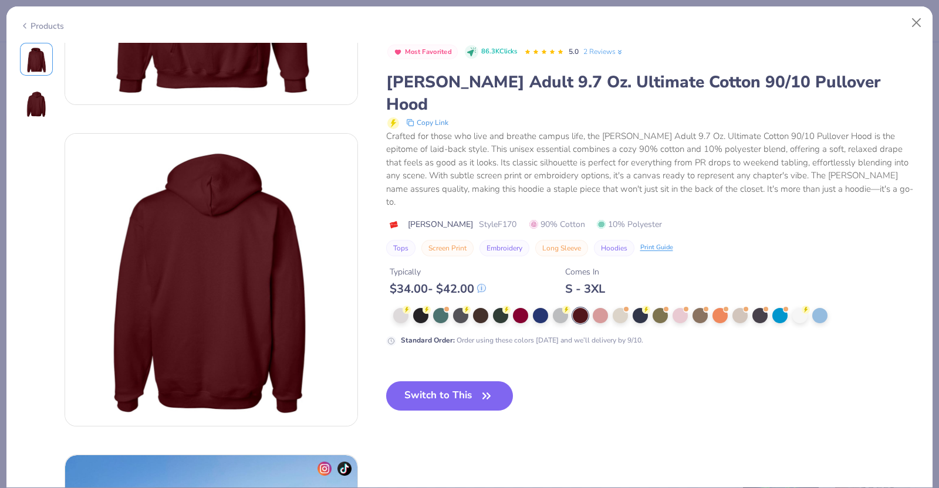
scroll to position [235, 0]
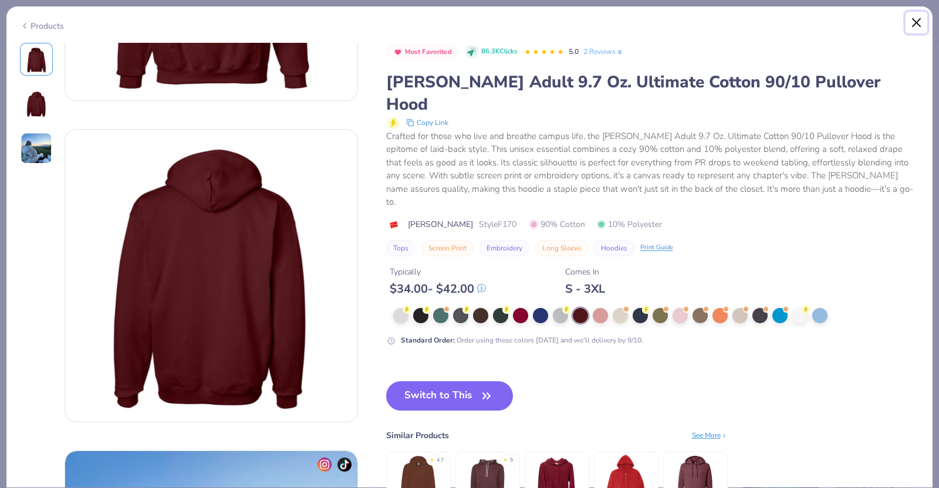
click at [920, 22] on button "Close" at bounding box center [917, 23] width 22 height 22
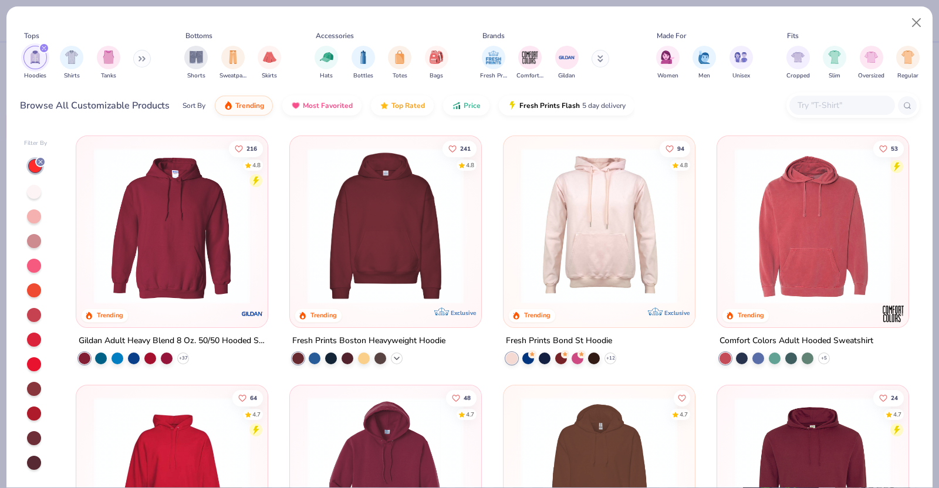
click at [392, 355] on icon at bounding box center [396, 358] width 9 height 9
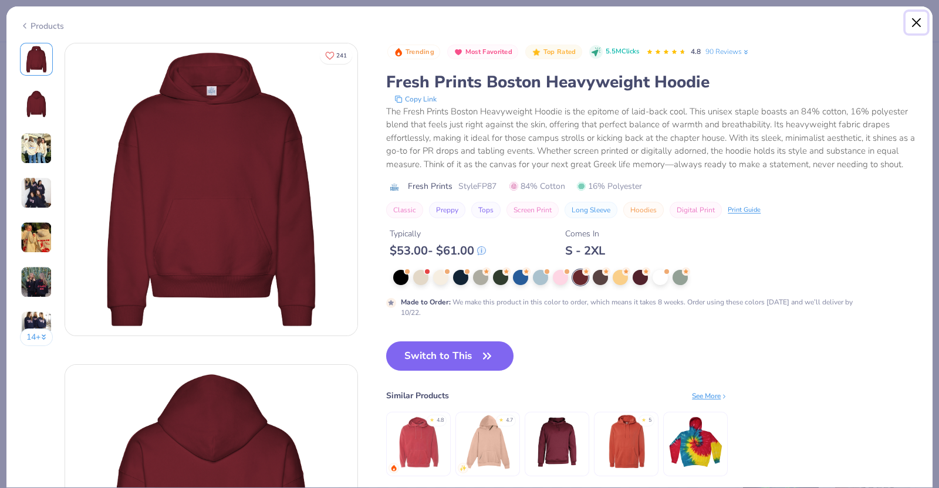
click at [924, 21] on button "Close" at bounding box center [917, 23] width 22 height 22
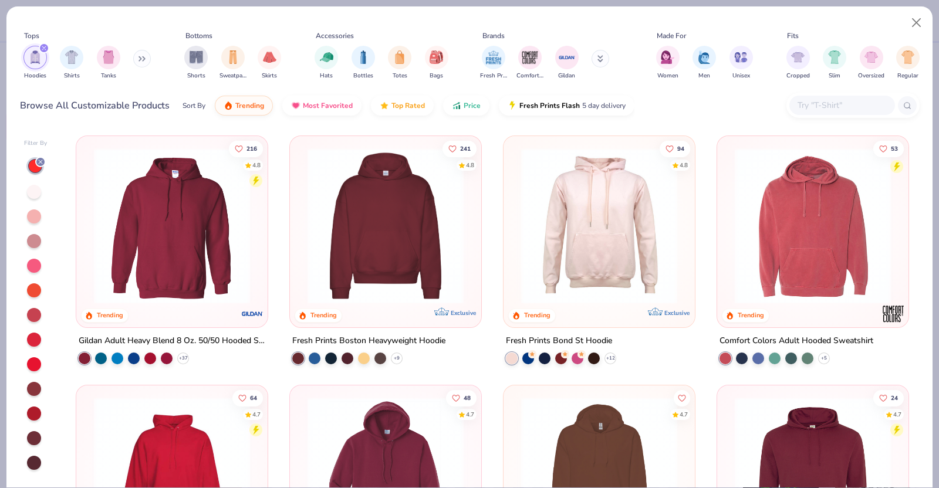
click at [35, 407] on div at bounding box center [34, 414] width 14 height 14
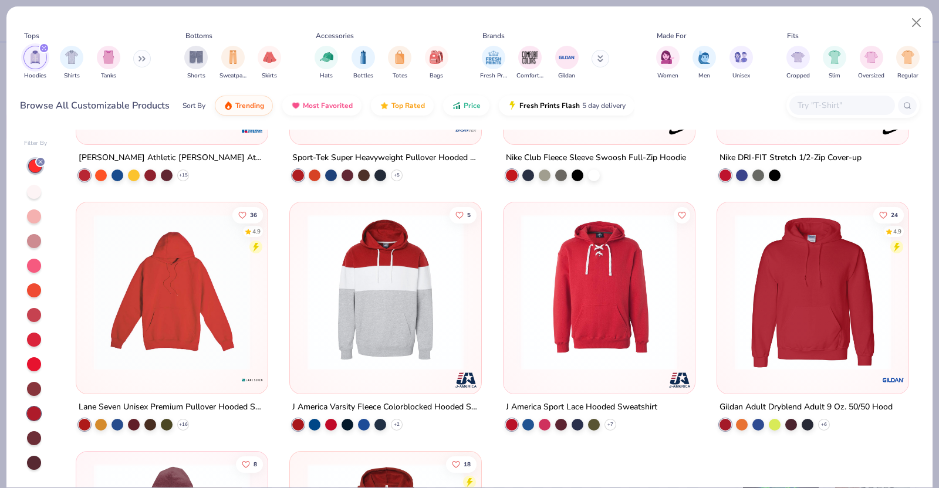
scroll to position [927, 0]
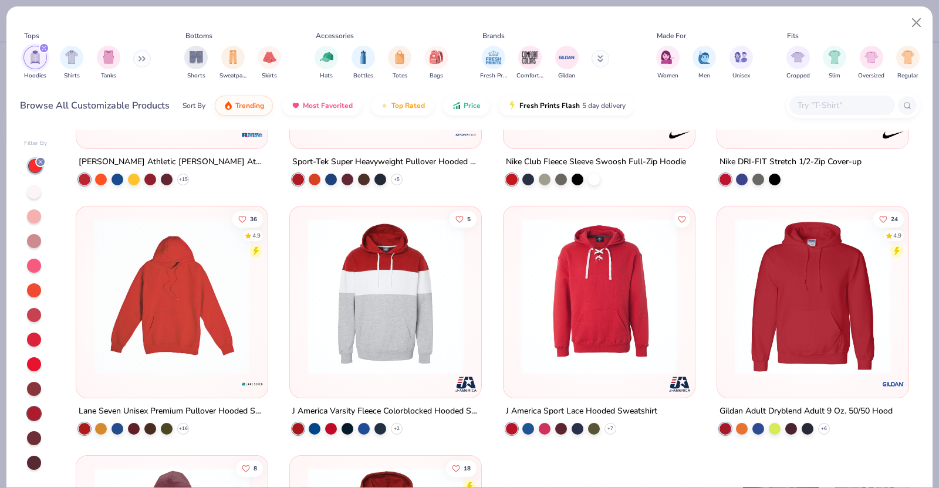
click at [833, 283] on img at bounding box center [813, 296] width 168 height 156
